Goal: Browse casually

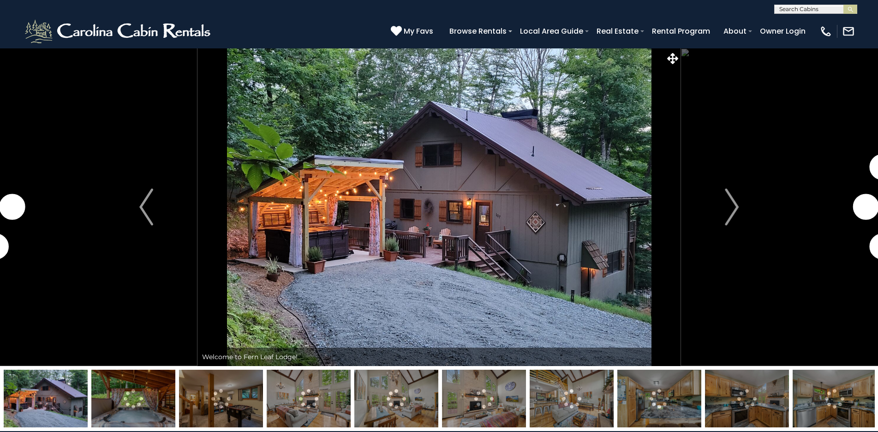
drag, startPoint x: 0, startPoint y: 0, endPoint x: 722, endPoint y: 194, distance: 747.9
click at [722, 194] on button "Next" at bounding box center [732, 207] width 102 height 318
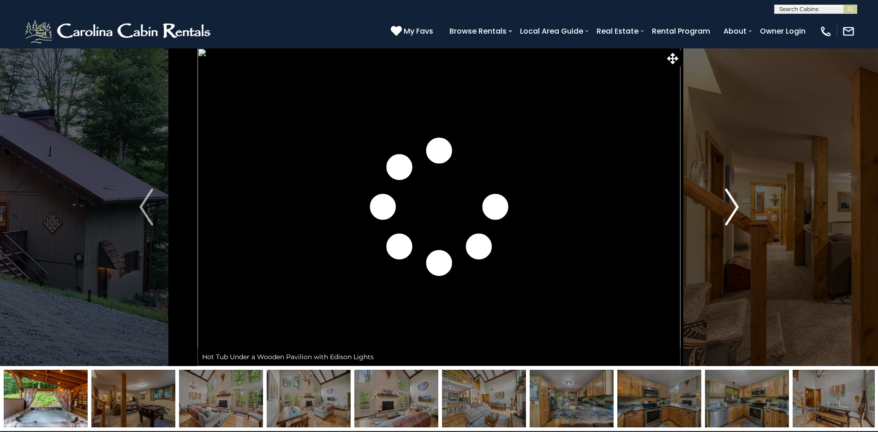
click at [722, 194] on button "Next" at bounding box center [732, 207] width 102 height 318
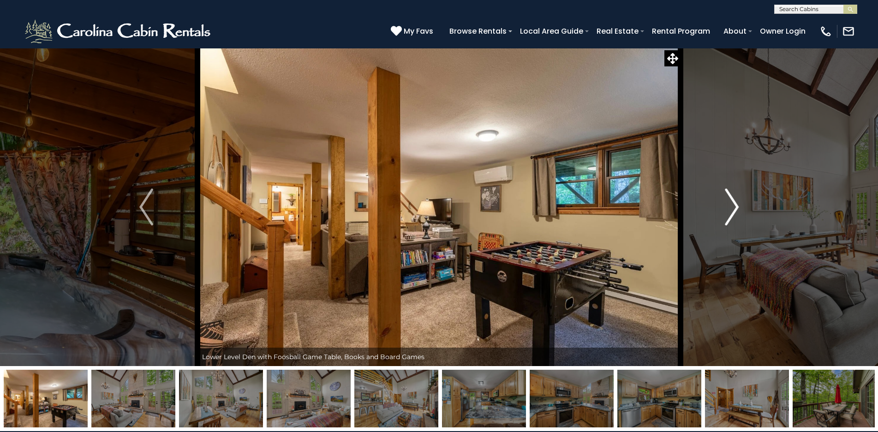
click at [722, 194] on button "Next" at bounding box center [732, 207] width 102 height 318
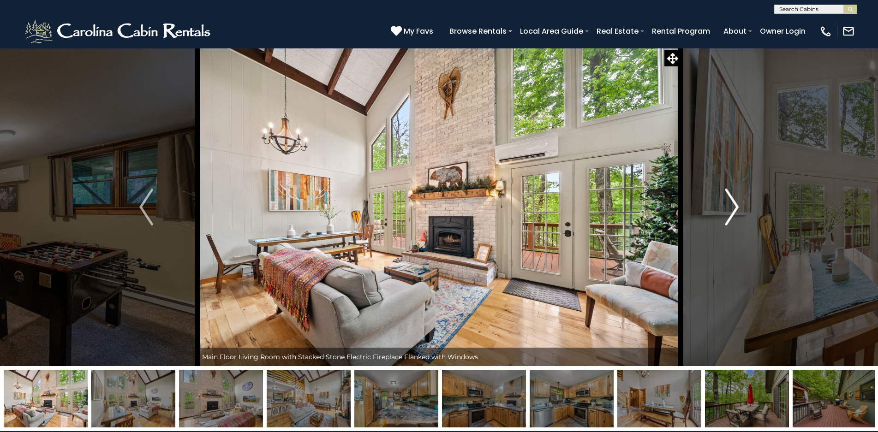
click at [722, 194] on button "Next" at bounding box center [732, 207] width 102 height 318
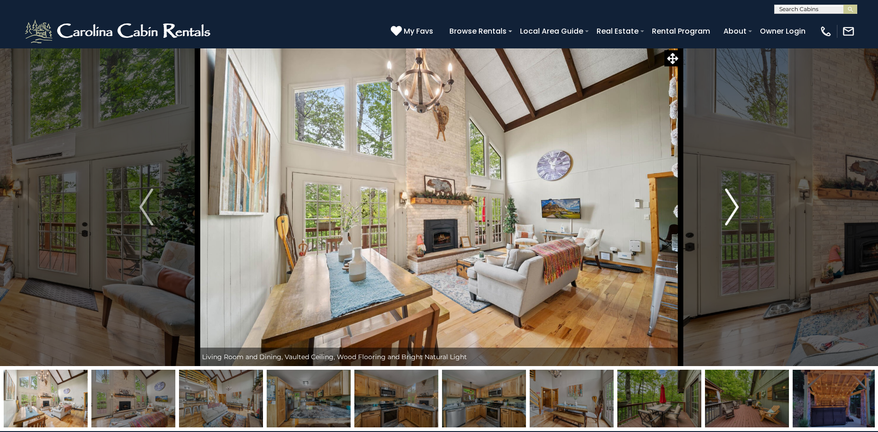
click at [722, 194] on button "Next" at bounding box center [732, 207] width 102 height 318
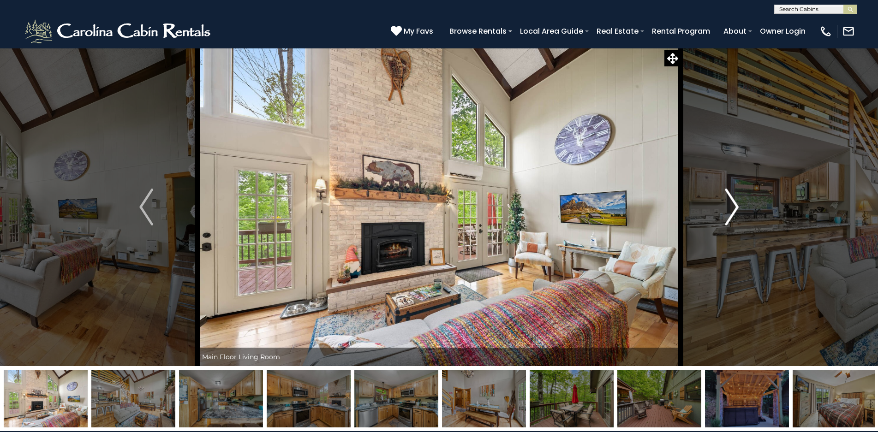
click at [722, 194] on button "Next" at bounding box center [732, 207] width 102 height 318
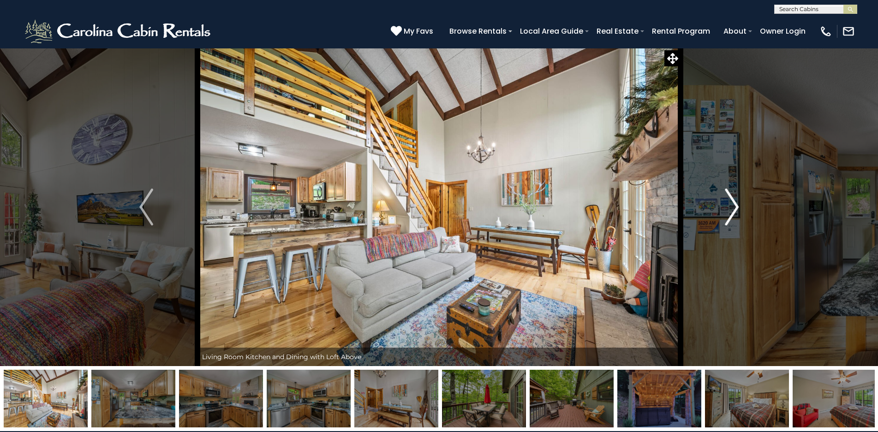
click at [722, 194] on button "Next" at bounding box center [732, 207] width 102 height 318
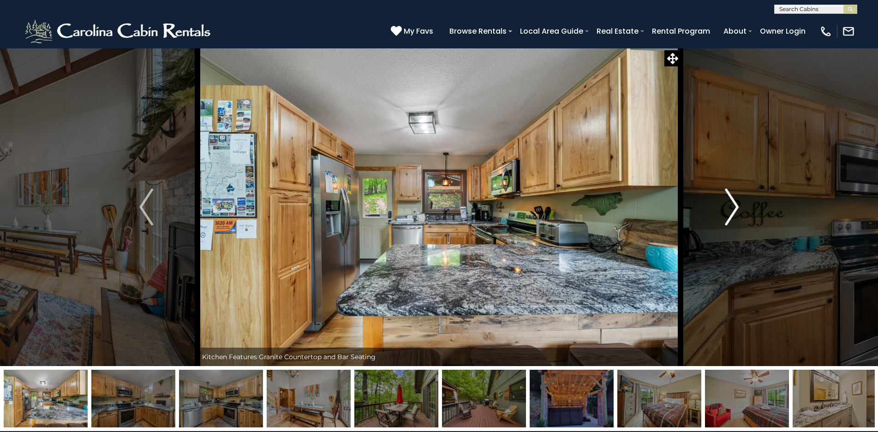
click at [722, 194] on button "Next" at bounding box center [732, 207] width 102 height 318
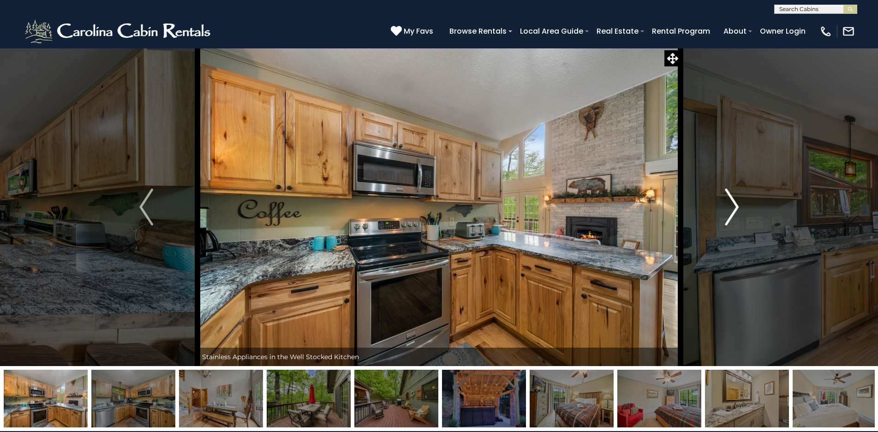
click at [722, 194] on button "Next" at bounding box center [732, 207] width 102 height 318
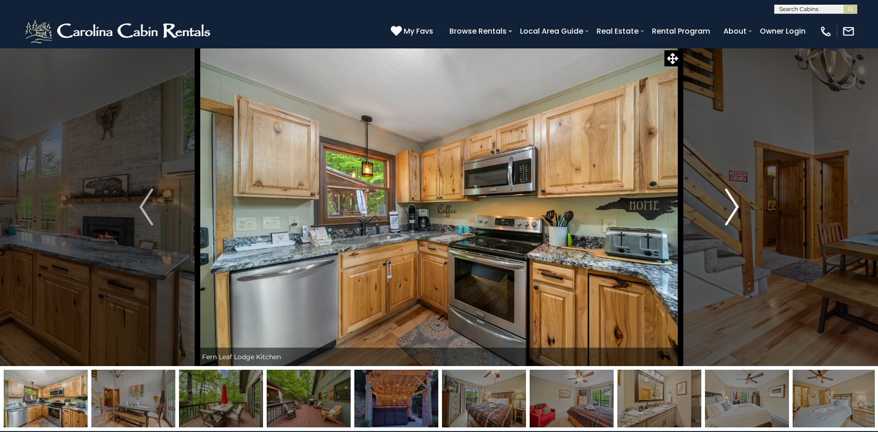
click at [722, 194] on button "Next" at bounding box center [732, 207] width 102 height 318
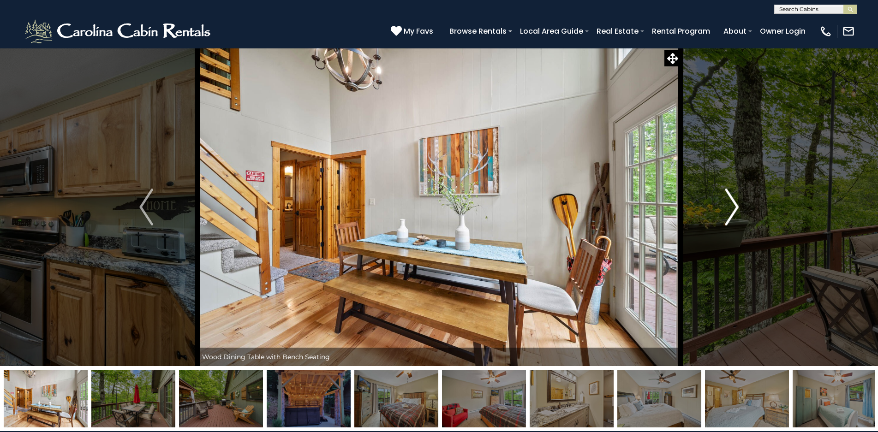
click at [722, 194] on button "Next" at bounding box center [732, 207] width 102 height 318
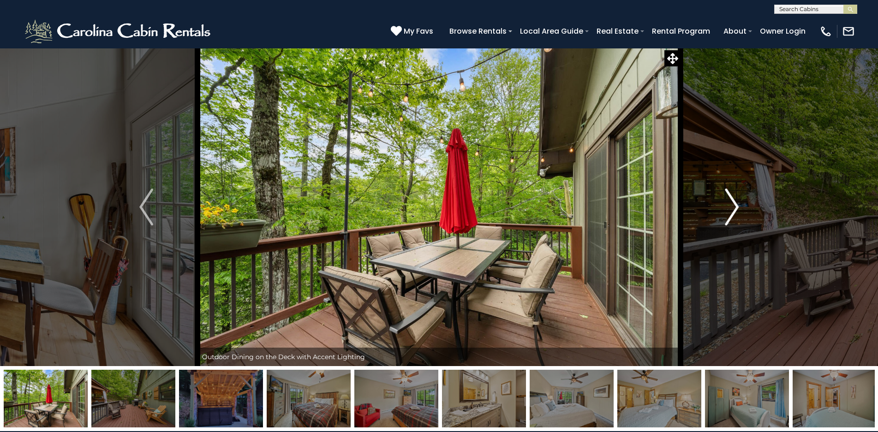
click at [722, 194] on button "Next" at bounding box center [732, 207] width 102 height 318
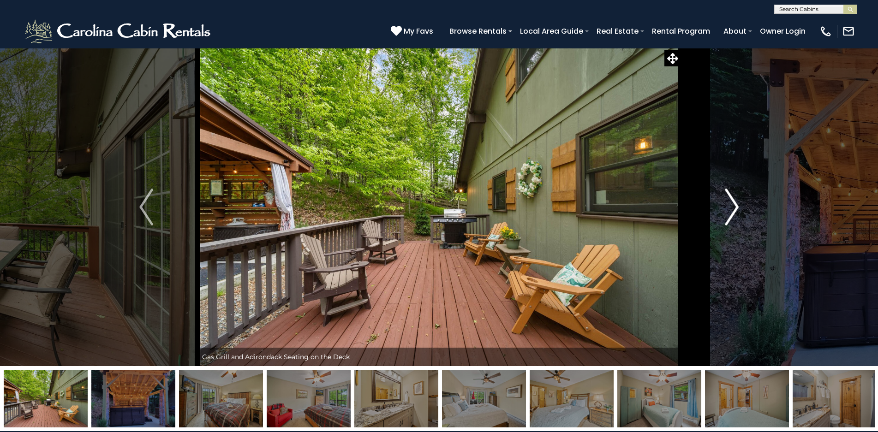
click at [722, 194] on button "Next" at bounding box center [732, 207] width 102 height 318
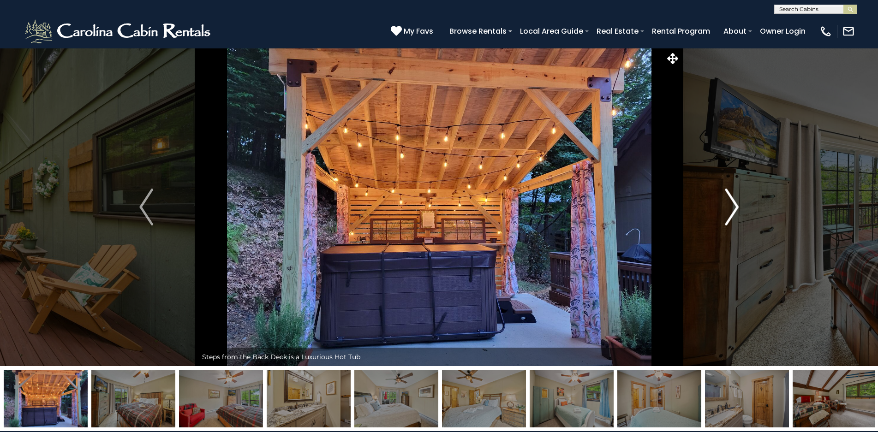
click at [722, 194] on button "Next" at bounding box center [732, 207] width 102 height 318
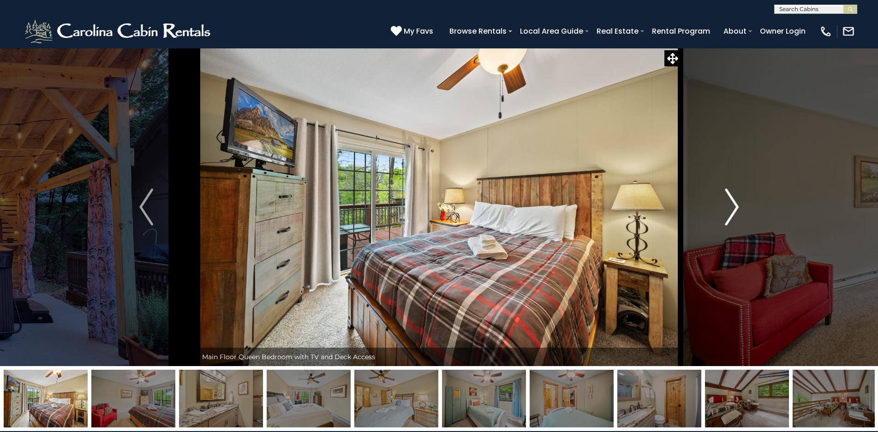
click at [722, 194] on button "Next" at bounding box center [732, 207] width 102 height 318
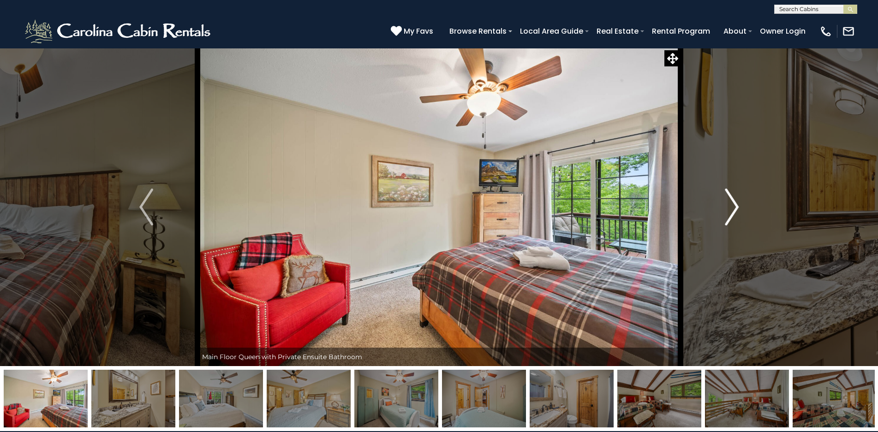
click at [722, 194] on button "Next" at bounding box center [732, 207] width 102 height 318
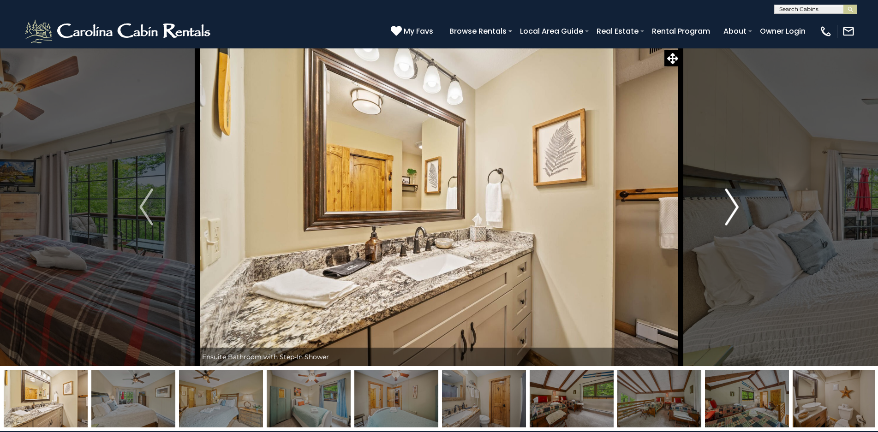
click at [722, 194] on button "Next" at bounding box center [732, 207] width 102 height 318
